Goal: Task Accomplishment & Management: Use online tool/utility

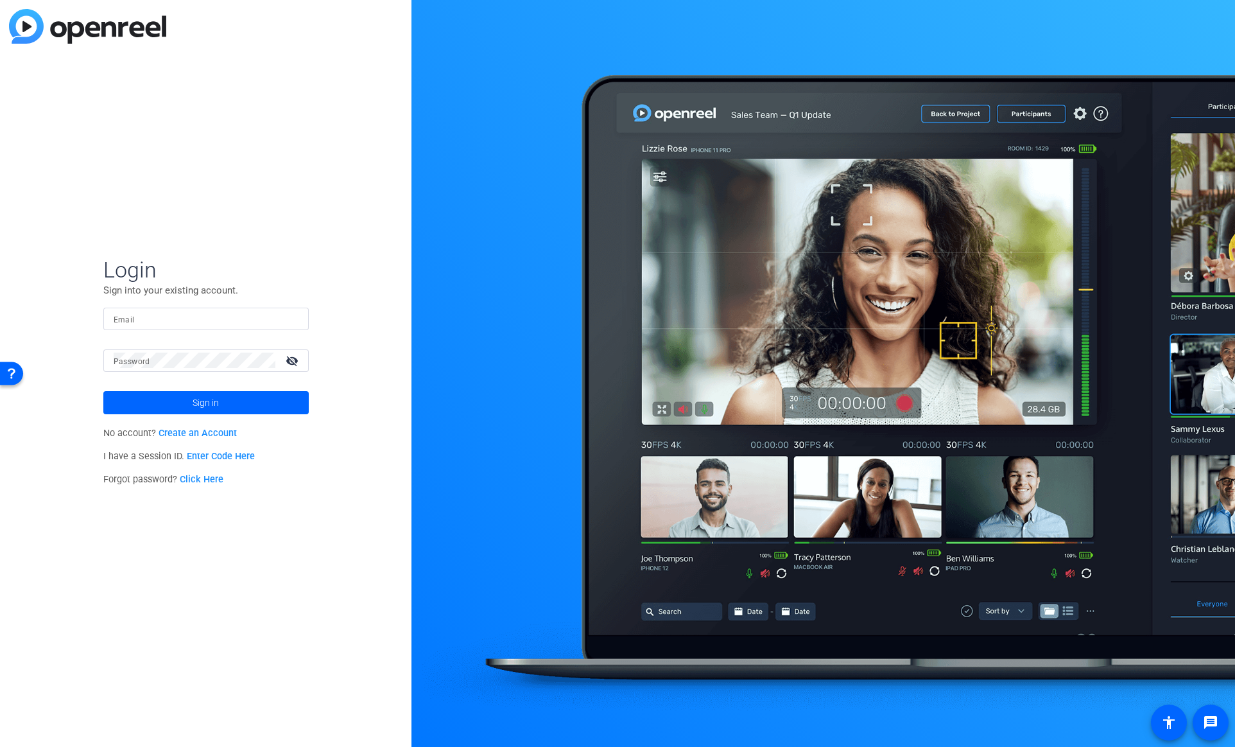
click at [172, 316] on input "Email" at bounding box center [206, 318] width 185 height 15
type input "[PERSON_NAME][EMAIL_ADDRESS][PERSON_NAME][DOMAIN_NAME]"
click at [103, 391] on button "Sign in" at bounding box center [205, 402] width 205 height 23
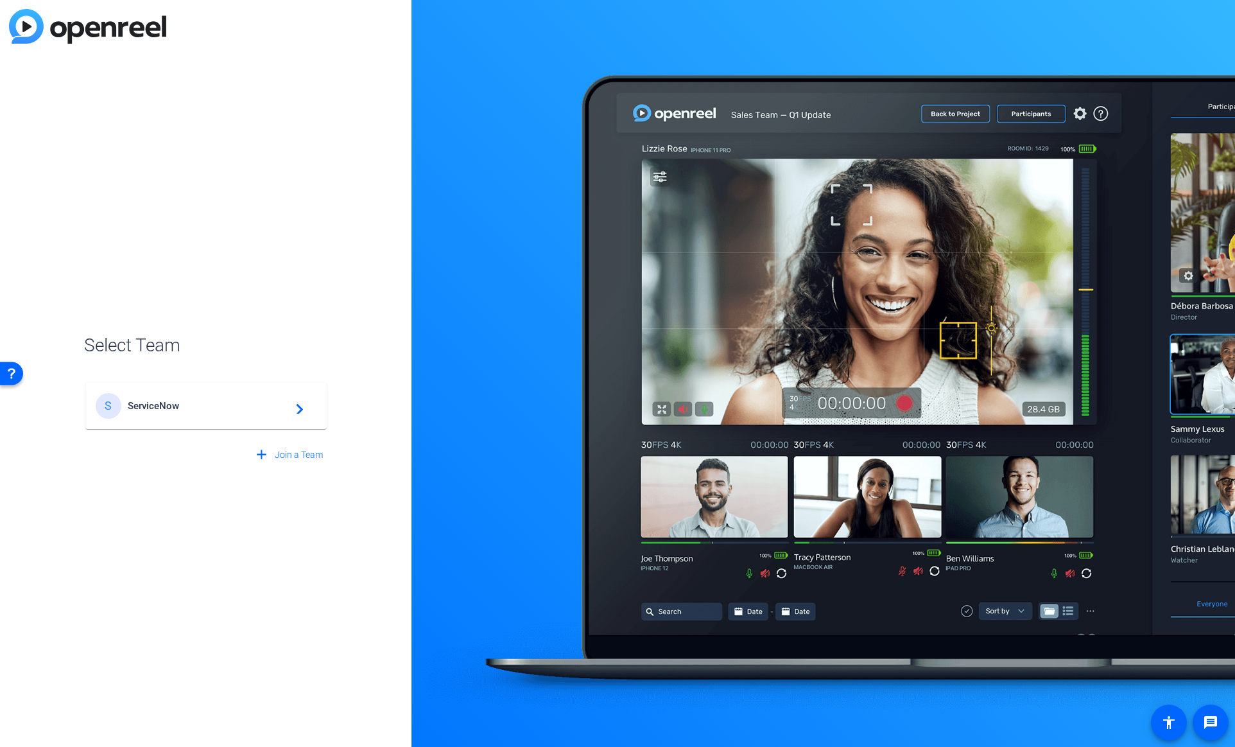
click at [241, 406] on span "ServiceNow" at bounding box center [208, 406] width 160 height 12
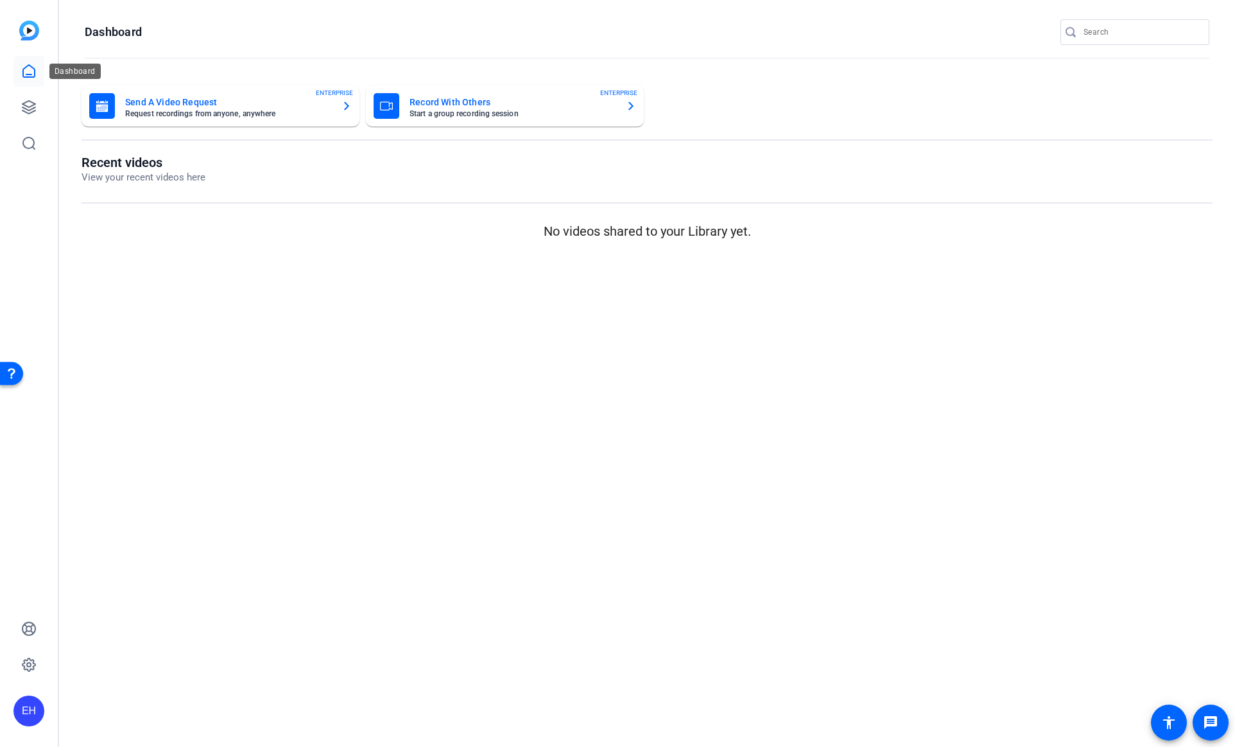
click at [30, 71] on icon at bounding box center [28, 71] width 15 height 15
click at [28, 72] on icon at bounding box center [28, 71] width 15 height 15
click at [25, 99] on link at bounding box center [28, 107] width 31 height 31
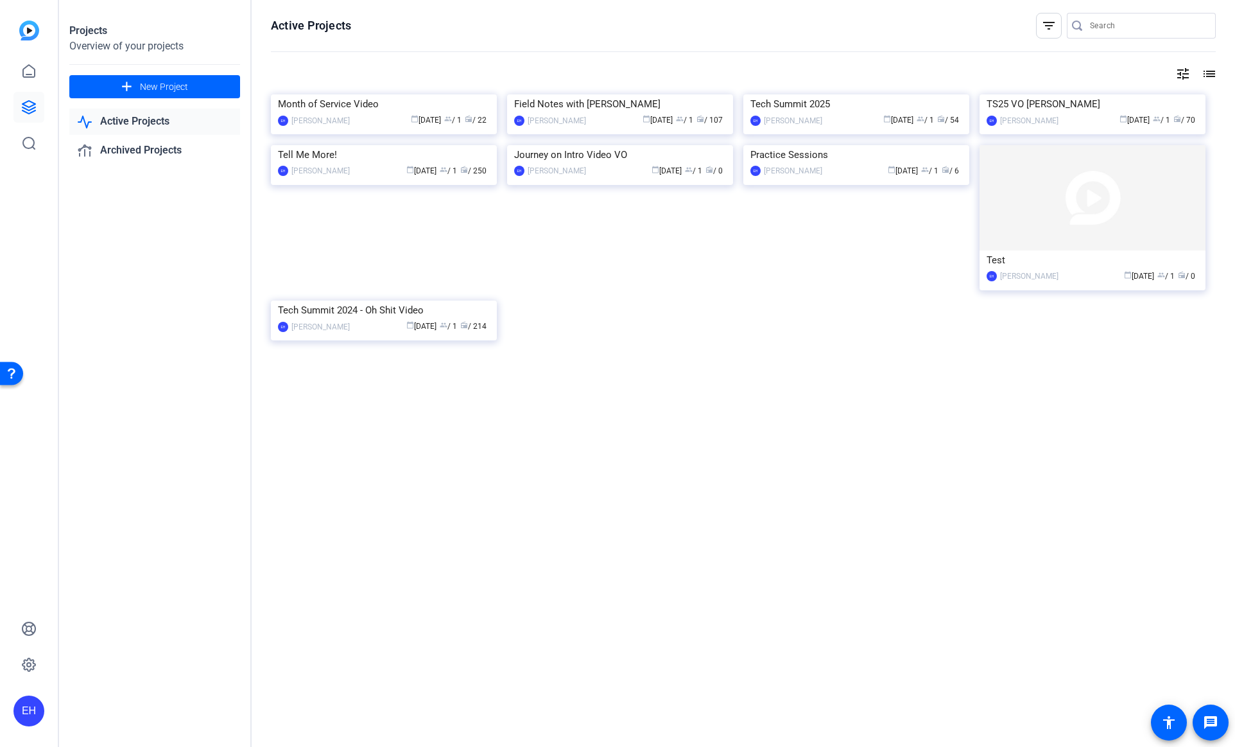
click at [597, 114] on div "Field Notes with [PERSON_NAME]" at bounding box center [620, 103] width 212 height 19
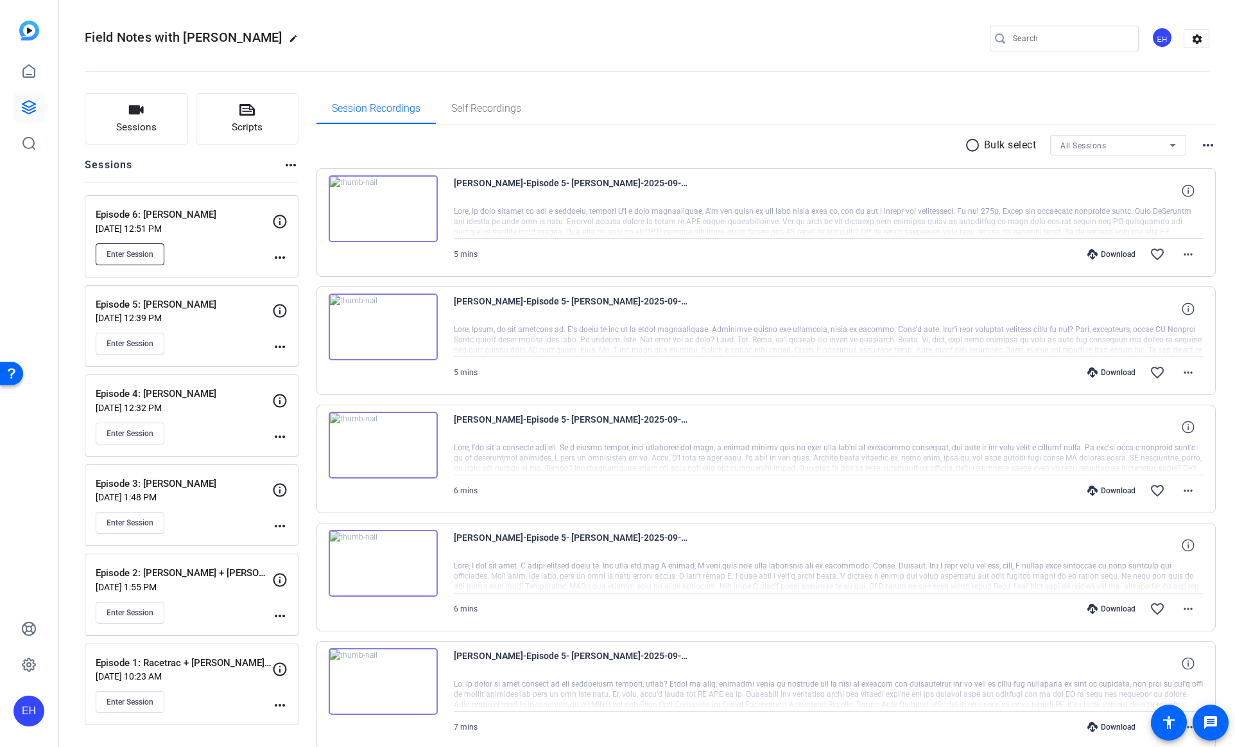
click at [132, 255] on span "Enter Session" at bounding box center [130, 254] width 47 height 10
